Goal: Task Accomplishment & Management: Manage account settings

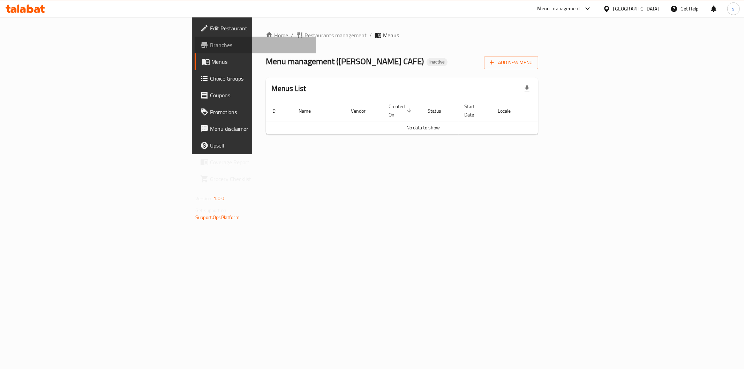
click at [195, 49] on link "Branches" at bounding box center [255, 45] width 121 height 17
click at [532, 61] on span "Add New Menu" at bounding box center [510, 62] width 43 height 9
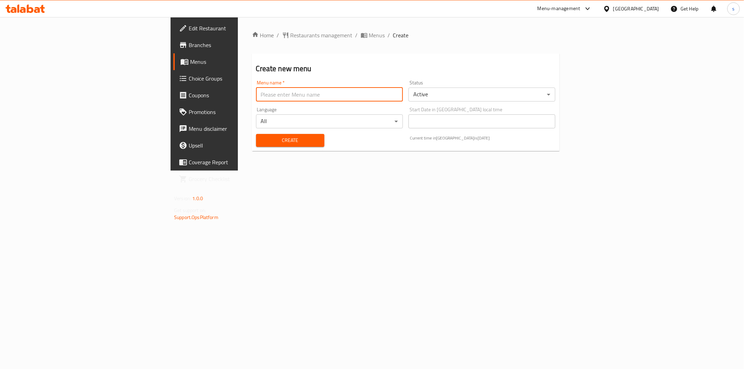
click at [256, 96] on input "text" at bounding box center [329, 94] width 147 height 14
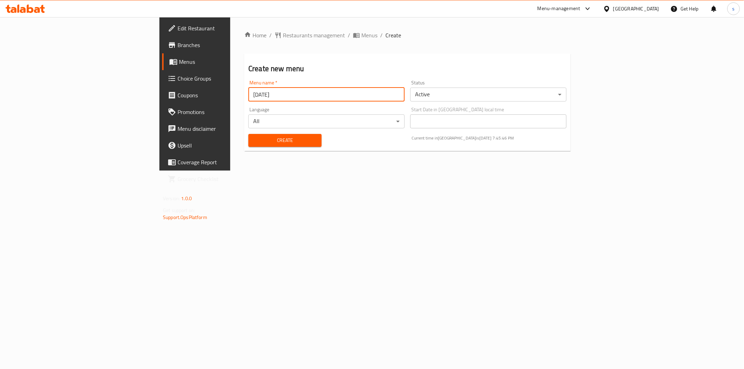
drag, startPoint x: 162, startPoint y: 94, endPoint x: 203, endPoint y: 94, distance: 40.8
click at [248, 94] on input "[DATE]" at bounding box center [326, 94] width 156 height 14
click at [248, 94] on input "10" at bounding box center [326, 94] width 156 height 14
type input "[DATE]"
drag, startPoint x: 148, startPoint y: 94, endPoint x: 215, endPoint y: 95, distance: 67.3
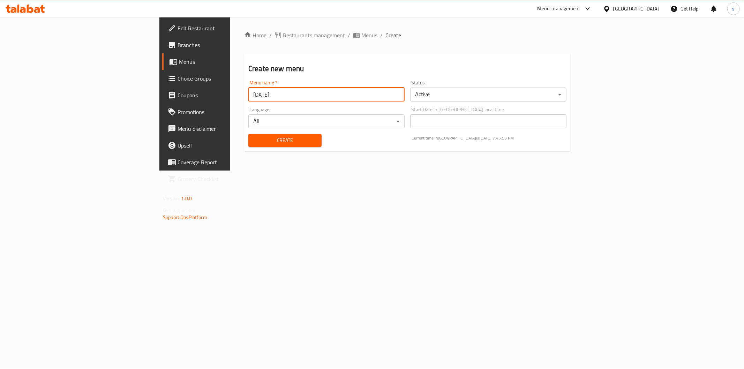
click at [248, 95] on input "[DATE]" at bounding box center [326, 94] width 156 height 14
type input "3-10"
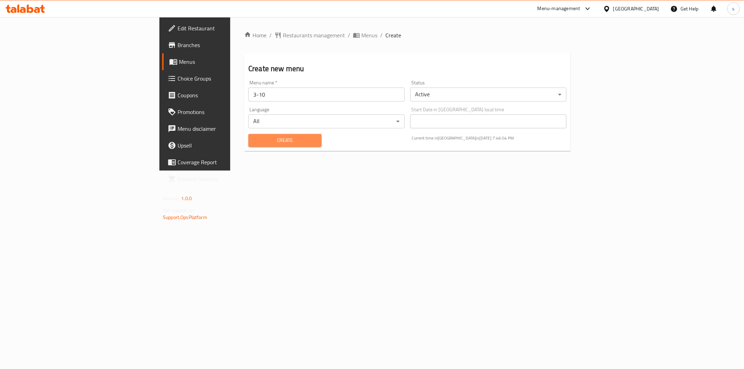
click at [258, 134] on button "Create" at bounding box center [284, 140] width 73 height 13
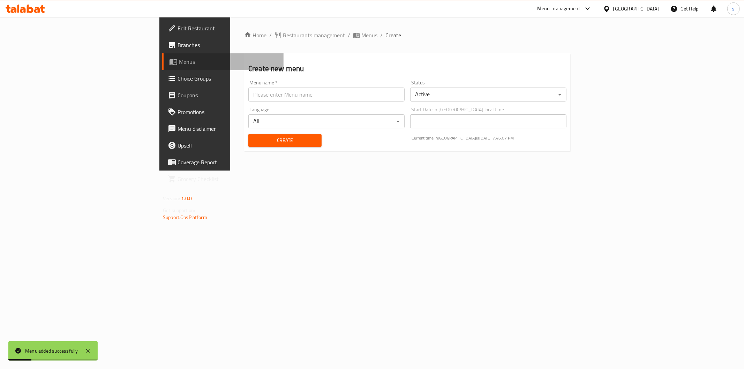
click at [179, 59] on span "Menus" at bounding box center [228, 62] width 99 height 8
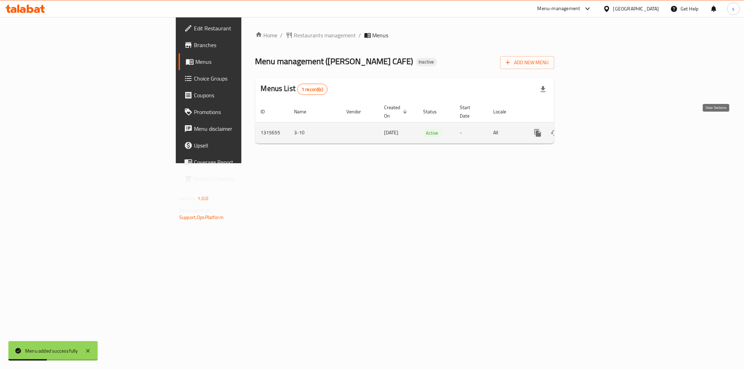
click at [592, 129] on icon "enhanced table" at bounding box center [588, 133] width 8 height 8
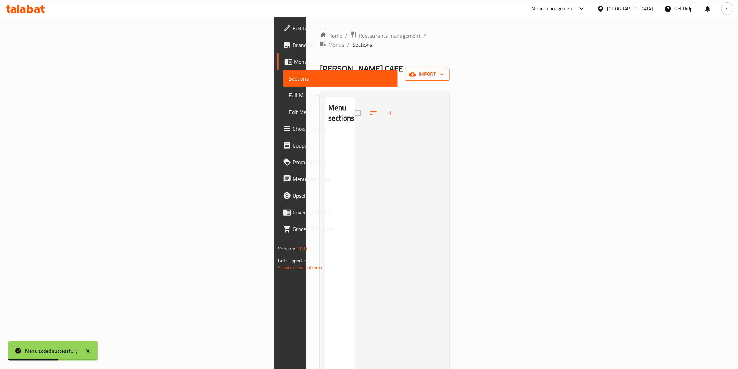
click at [444, 70] on span "import" at bounding box center [426, 74] width 33 height 9
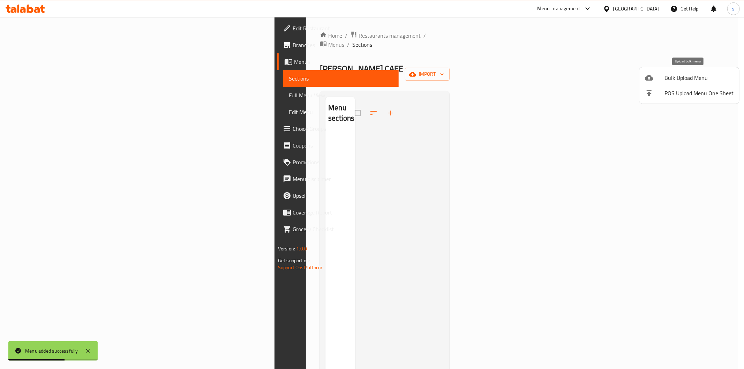
click at [667, 78] on span "Bulk Upload Menu" at bounding box center [698, 78] width 69 height 8
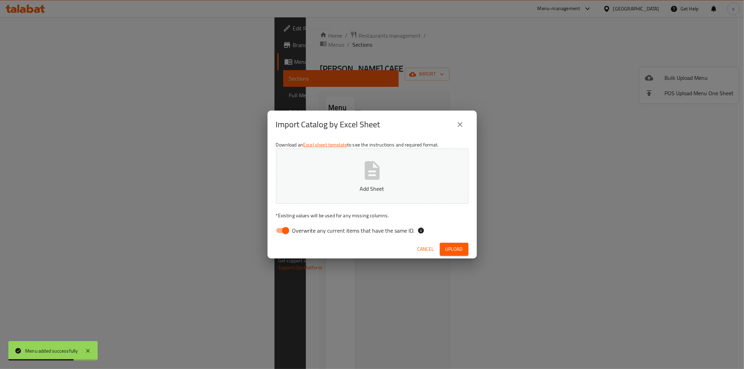
click at [281, 228] on input "Overwrite any current items that have the same ID." at bounding box center [286, 230] width 40 height 13
checkbox input "false"
click at [358, 166] on button "Add Sheet" at bounding box center [372, 176] width 192 height 55
click at [455, 251] on span "Upload" at bounding box center [453, 249] width 17 height 9
click at [455, 251] on icon "button" at bounding box center [456, 248] width 9 height 9
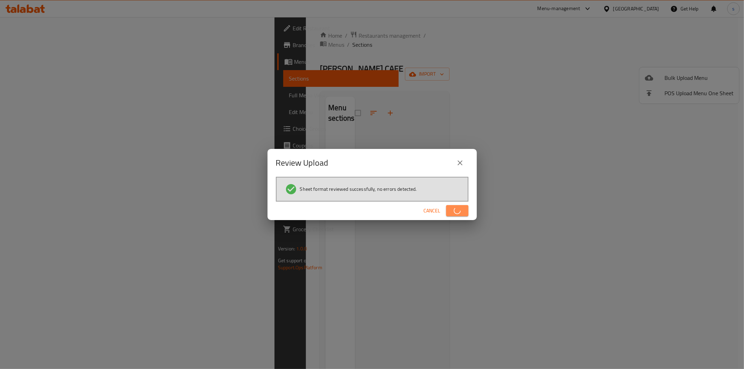
click at [461, 211] on circle "button" at bounding box center [457, 211] width 8 height 8
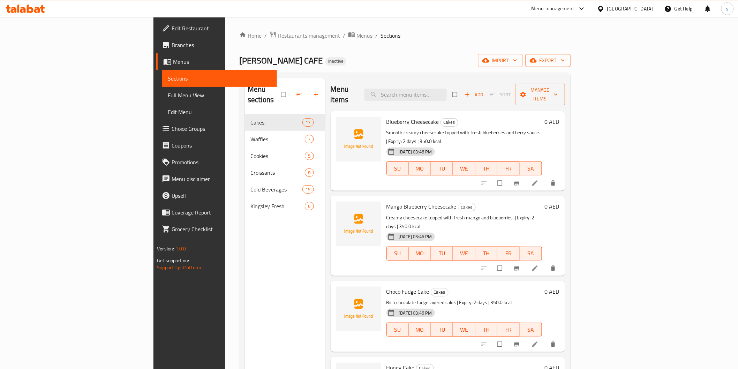
click at [537, 58] on icon "button" at bounding box center [533, 60] width 7 height 7
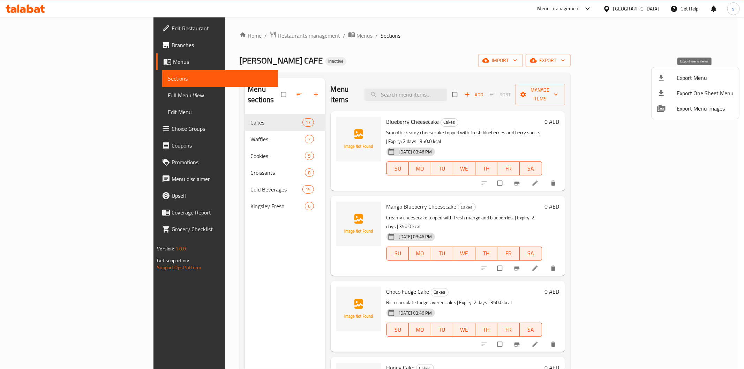
click at [689, 77] on span "Export Menu" at bounding box center [704, 78] width 57 height 8
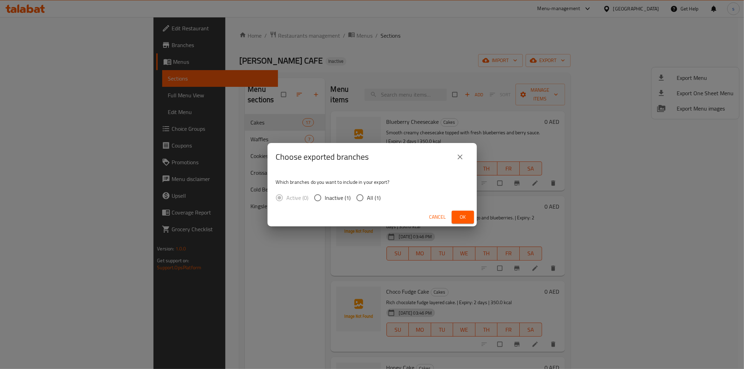
click at [362, 196] on input "All (1)" at bounding box center [359, 197] width 15 height 15
radio input "true"
click at [456, 216] on button "Ok" at bounding box center [462, 217] width 22 height 13
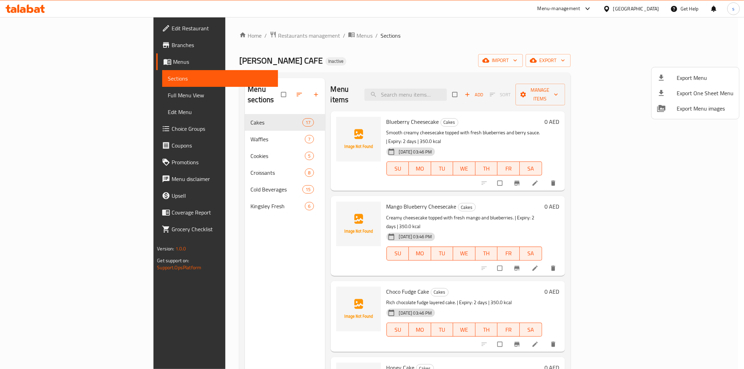
click at [30, 97] on div at bounding box center [372, 184] width 744 height 369
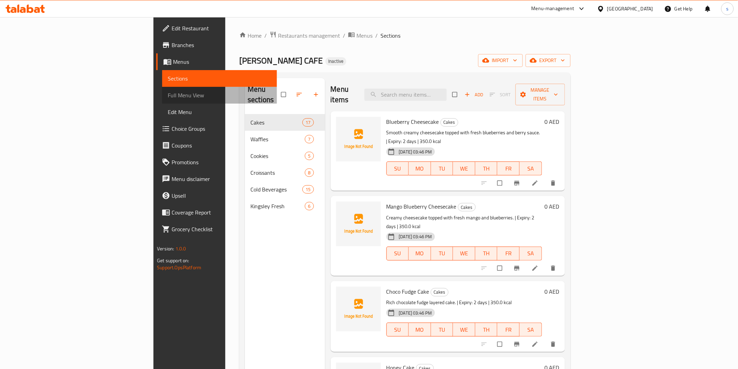
click at [168, 99] on span "Full Menu View" at bounding box center [219, 95] width 103 height 8
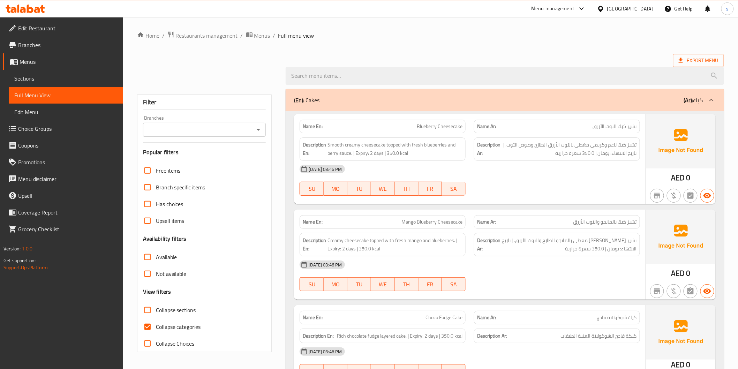
click at [148, 328] on input "Collapse categories" at bounding box center [147, 326] width 17 height 17
checkbox input "false"
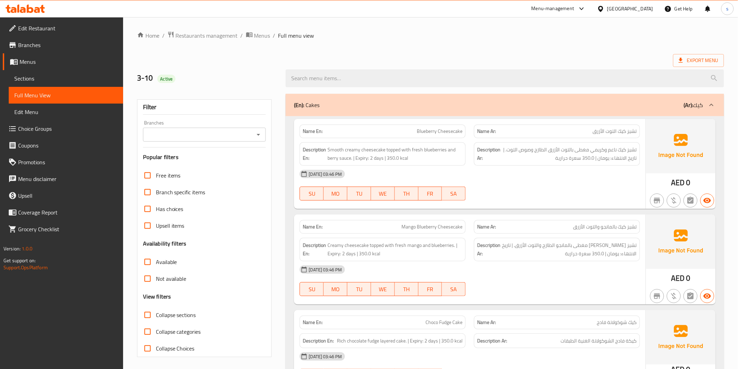
click at [153, 209] on input "Has choices" at bounding box center [147, 208] width 17 height 17
checkbox input "true"
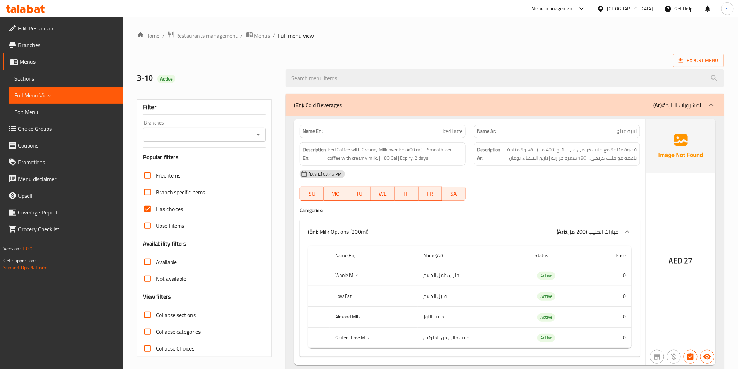
click at [36, 60] on span "Menus" at bounding box center [69, 62] width 98 height 8
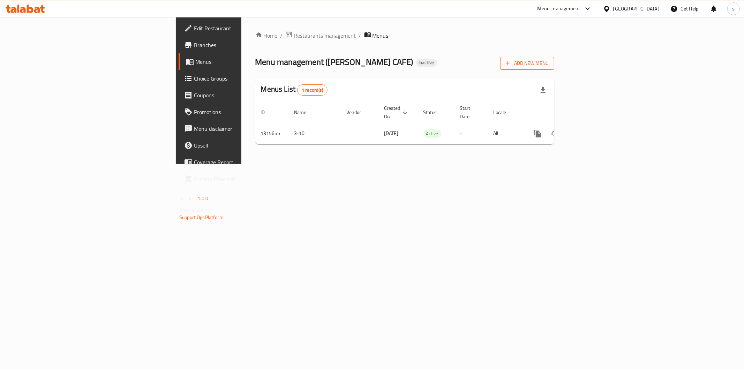
click at [548, 64] on span "Add New Menu" at bounding box center [526, 63] width 43 height 9
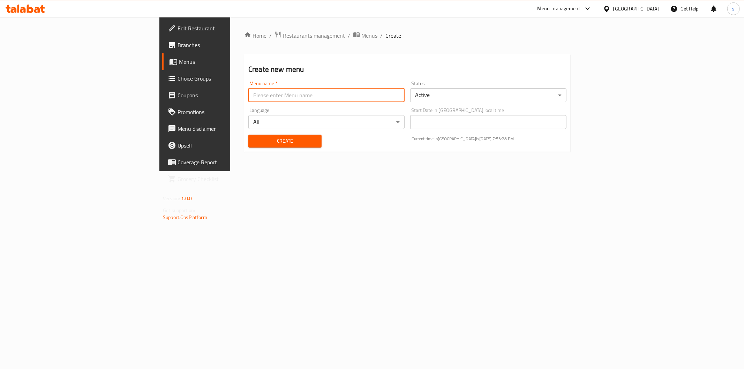
click at [248, 90] on input "text" at bounding box center [326, 95] width 156 height 14
type input "new menu"
click at [254, 143] on span "Create" at bounding box center [285, 141] width 62 height 9
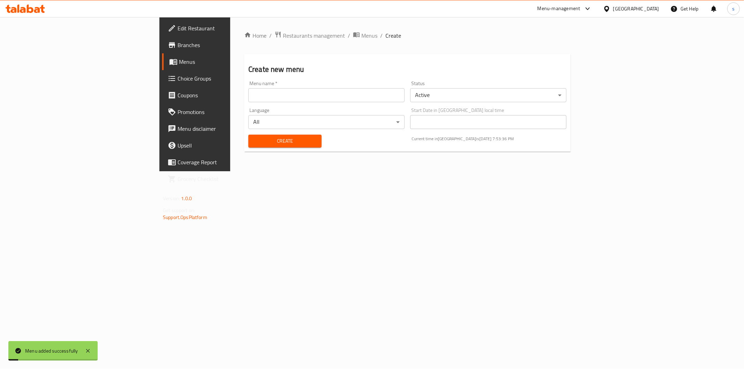
click at [179, 58] on span "Menus" at bounding box center [228, 62] width 99 height 8
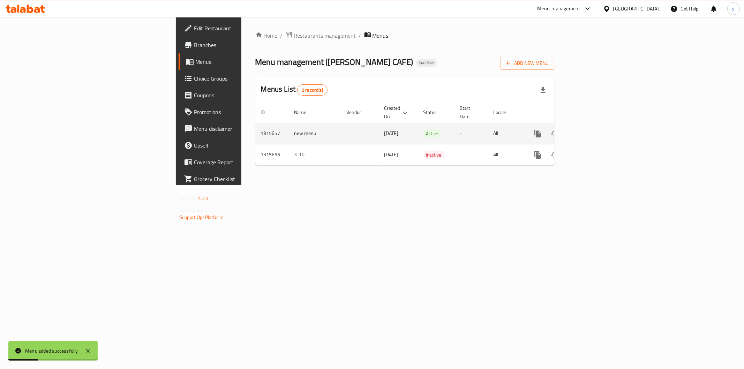
click at [592, 129] on icon "enhanced table" at bounding box center [588, 133] width 8 height 8
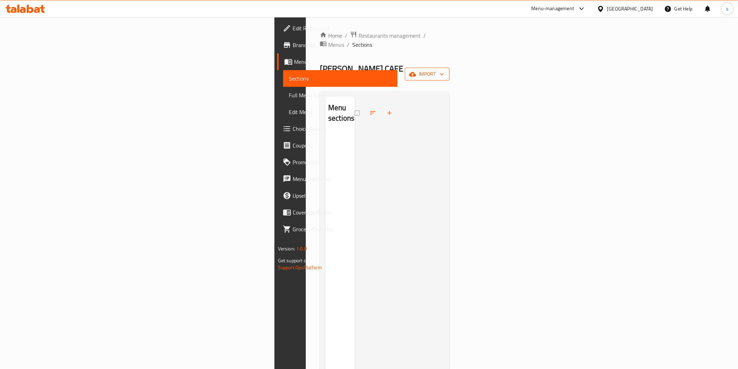
click at [444, 70] on span "import" at bounding box center [426, 74] width 33 height 9
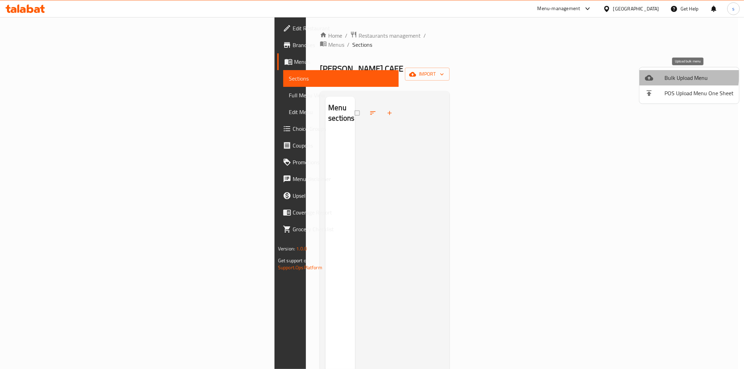
click at [666, 76] on span "Bulk Upload Menu" at bounding box center [698, 78] width 69 height 8
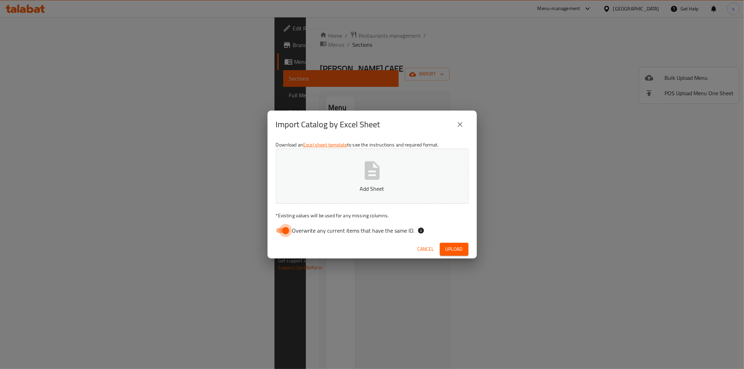
click at [283, 230] on input "Overwrite any current items that have the same ID." at bounding box center [286, 230] width 40 height 13
checkbox input "false"
click at [329, 197] on button "Add Sheet" at bounding box center [372, 176] width 192 height 55
click at [459, 250] on span "Upload" at bounding box center [453, 249] width 17 height 9
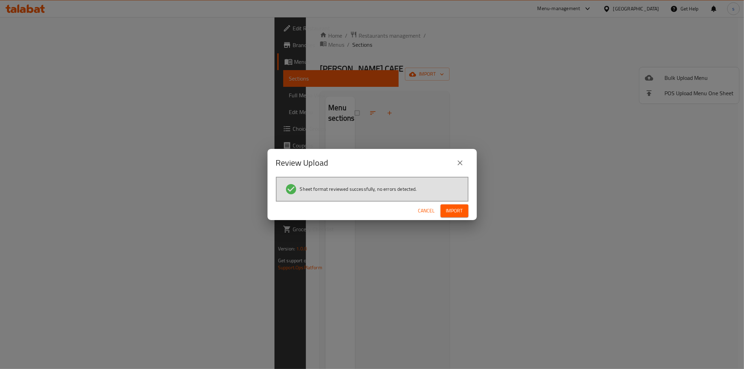
click at [450, 206] on span "Import" at bounding box center [454, 210] width 17 height 9
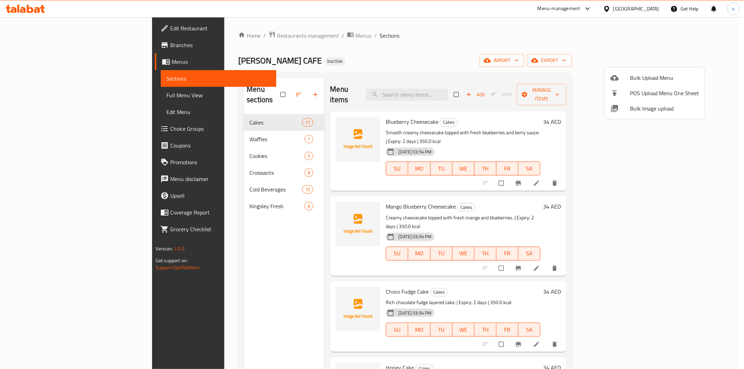
click at [709, 57] on div at bounding box center [372, 184] width 744 height 369
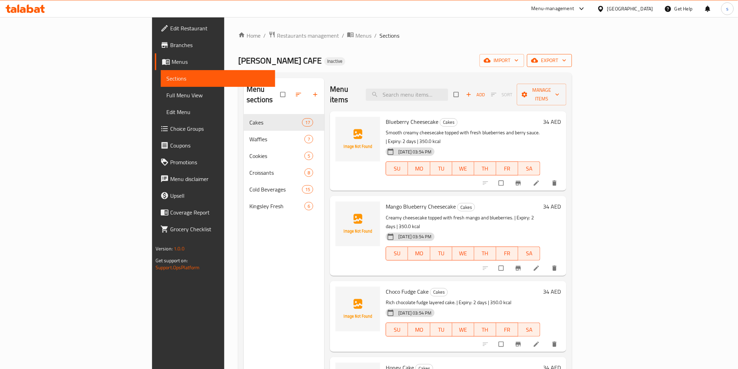
click at [566, 60] on span "export" at bounding box center [549, 60] width 34 height 9
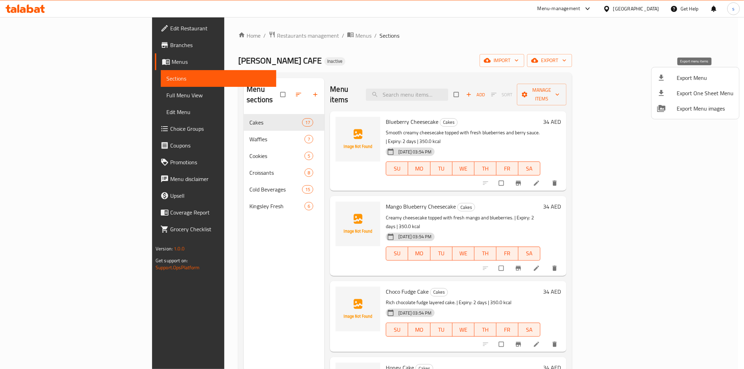
click at [687, 79] on span "Export Menu" at bounding box center [704, 78] width 57 height 8
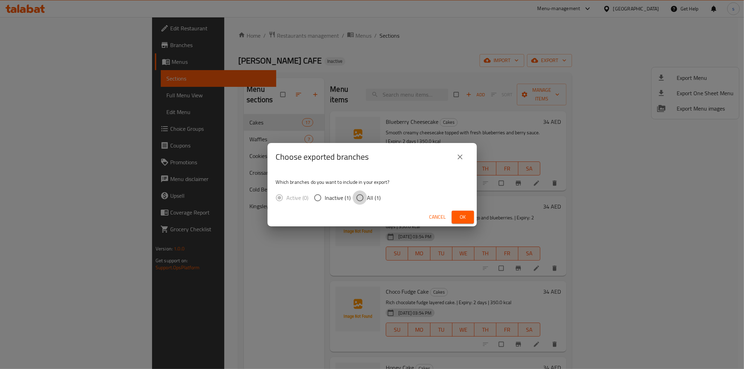
click at [363, 199] on input "All (1)" at bounding box center [359, 197] width 15 height 15
radio input "true"
click at [464, 217] on span "Ok" at bounding box center [462, 217] width 11 height 9
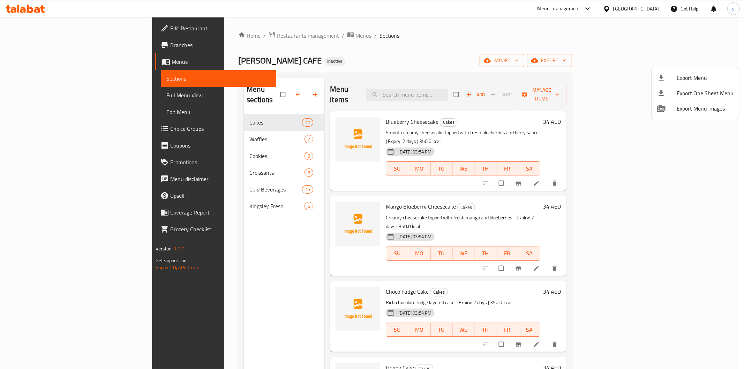
click at [535, 43] on div at bounding box center [372, 184] width 744 height 369
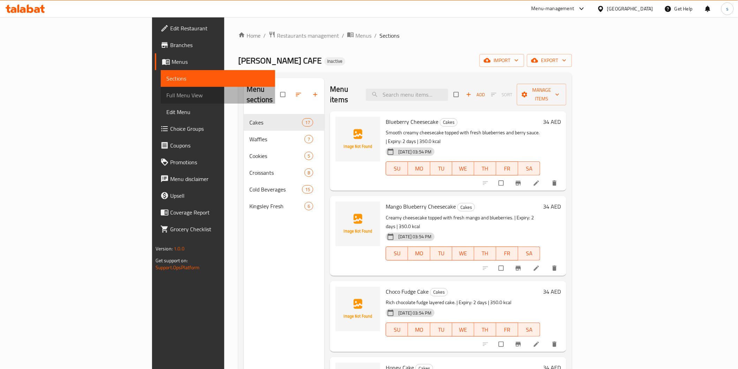
click at [166, 91] on span "Full Menu View" at bounding box center [217, 95] width 103 height 8
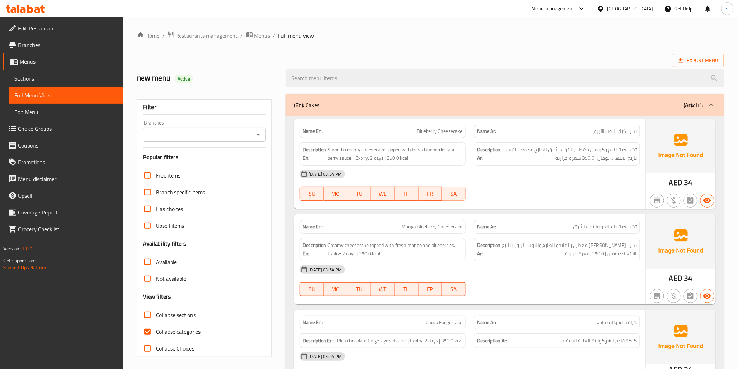
click at [147, 328] on input "Collapse categories" at bounding box center [147, 331] width 17 height 17
checkbox input "false"
click at [147, 209] on input "Has choices" at bounding box center [147, 208] width 17 height 17
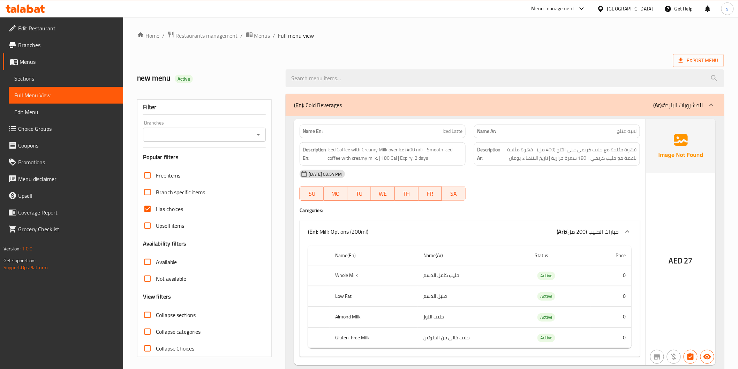
click at [145, 208] on input "Has choices" at bounding box center [147, 208] width 17 height 17
checkbox input "false"
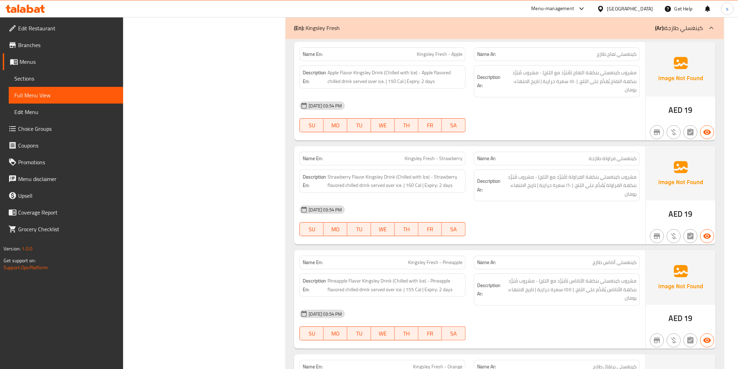
scroll to position [7507, 0]
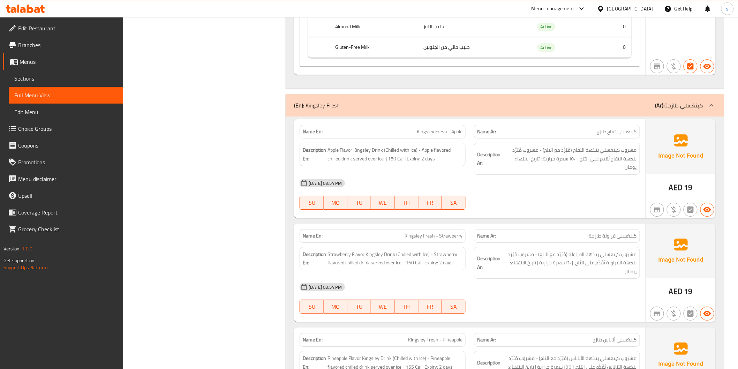
click at [34, 28] on span "Edit Restaurant" at bounding box center [67, 28] width 99 height 8
